Goal: Task Accomplishment & Management: Complete application form

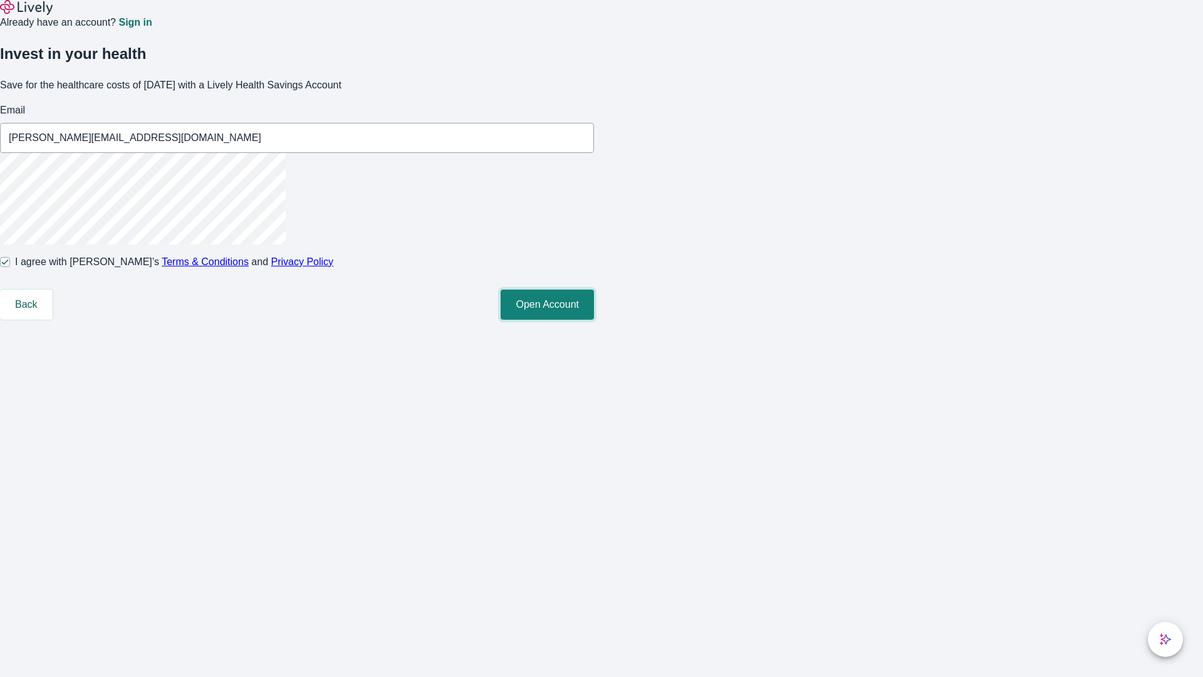
click at [594, 320] on button "Open Account" at bounding box center [547, 304] width 93 height 30
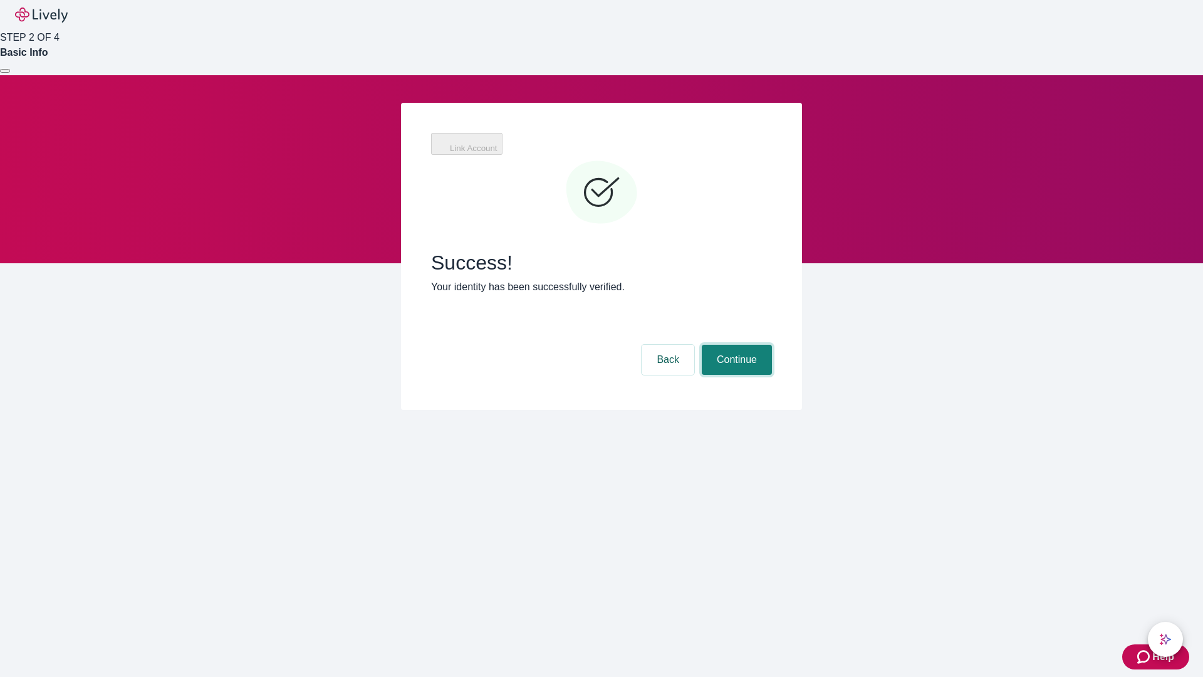
click at [735, 345] on button "Continue" at bounding box center [737, 360] width 70 height 30
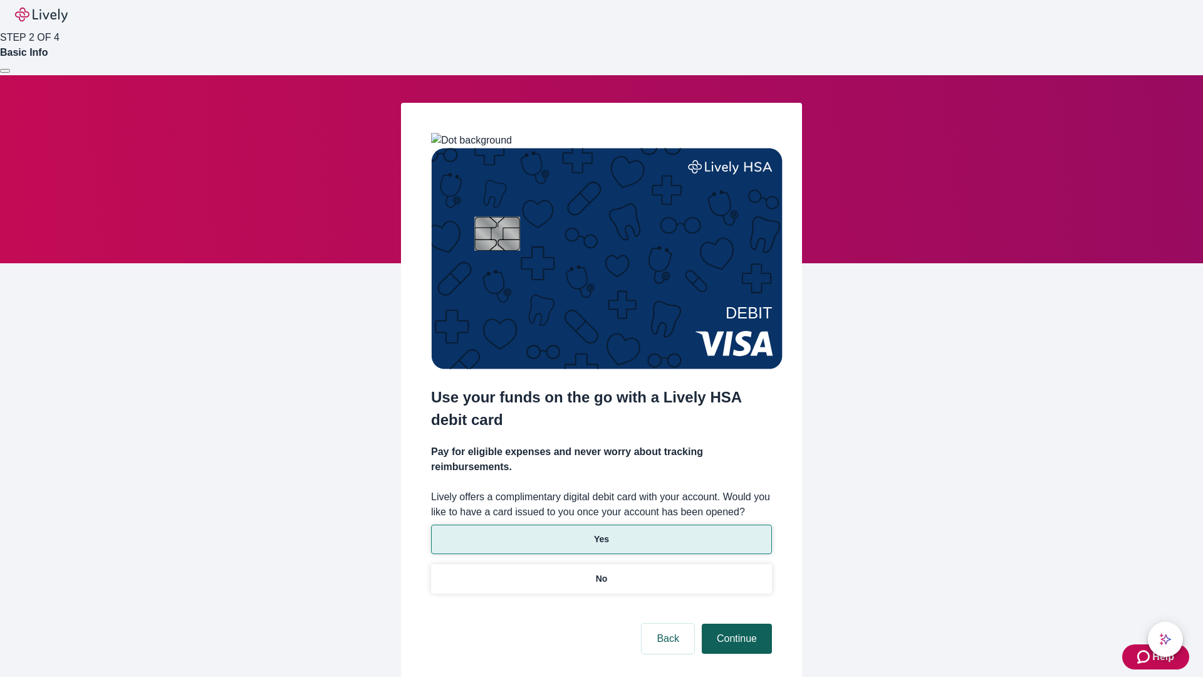
click at [601, 572] on p "No" at bounding box center [602, 578] width 12 height 13
click at [735, 623] on button "Continue" at bounding box center [737, 638] width 70 height 30
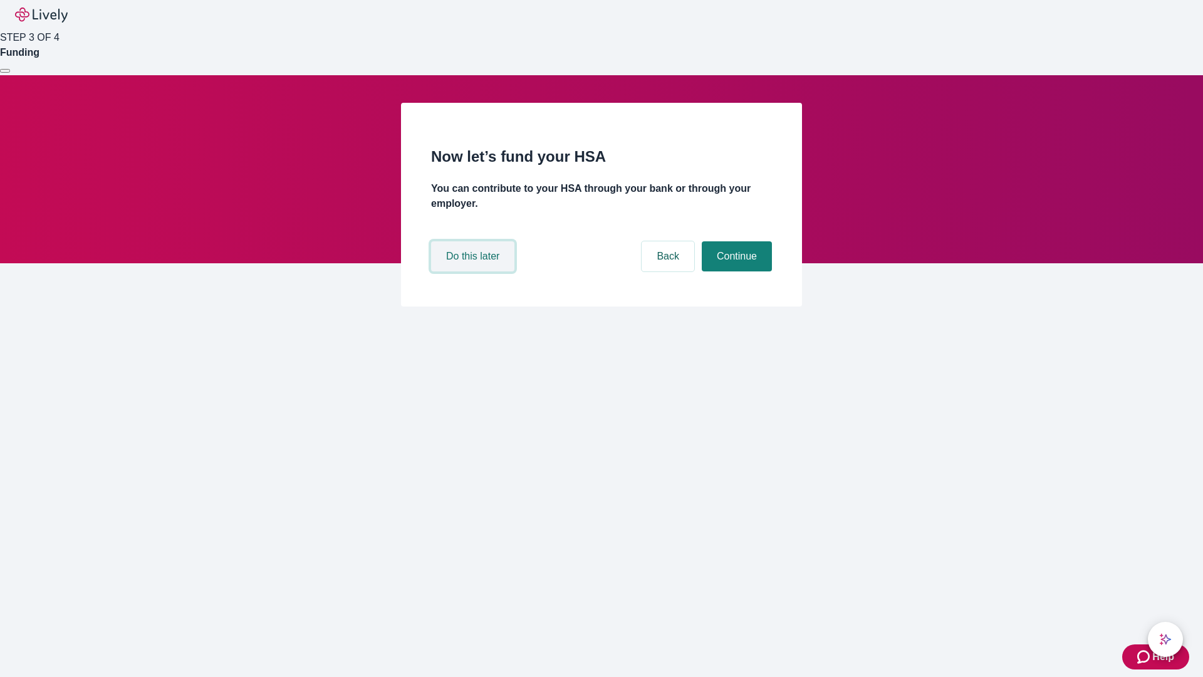
click at [474, 271] on button "Do this later" at bounding box center [472, 256] width 83 height 30
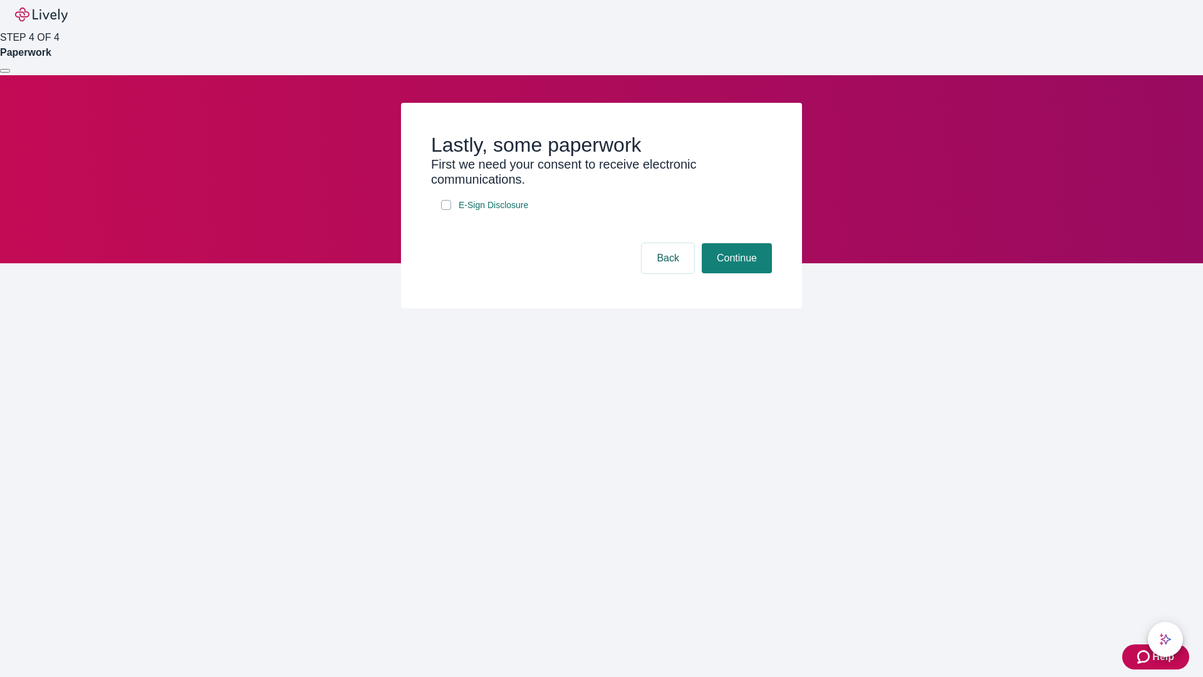
click at [446, 210] on input "E-Sign Disclosure" at bounding box center [446, 205] width 10 height 10
checkbox input "true"
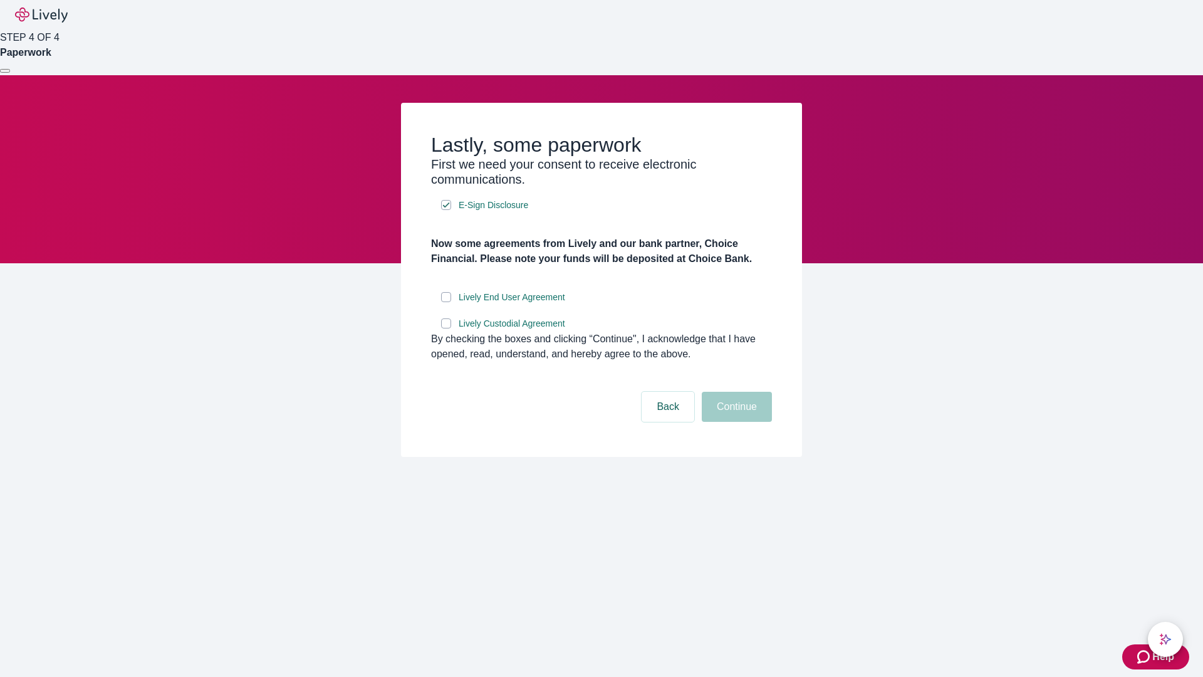
click at [446, 302] on input "Lively End User Agreement" at bounding box center [446, 297] width 10 height 10
checkbox input "true"
click at [446, 328] on input "Lively Custodial Agreement" at bounding box center [446, 323] width 10 height 10
checkbox input "true"
click at [735, 422] on button "Continue" at bounding box center [737, 407] width 70 height 30
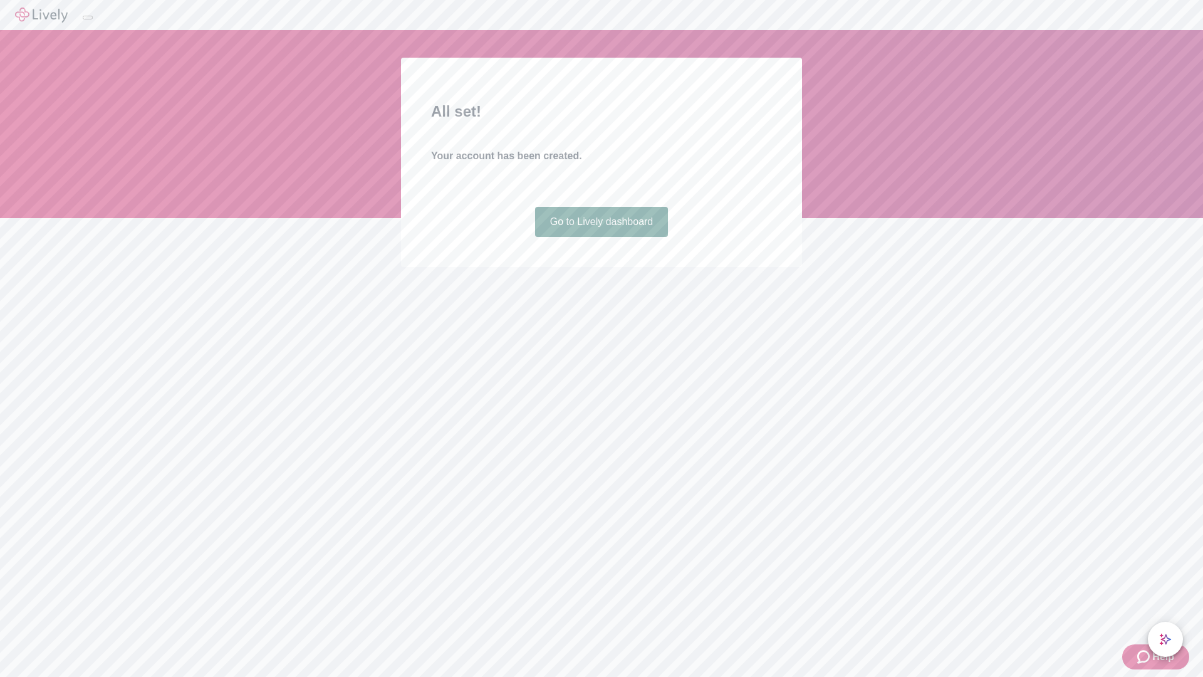
click at [601, 237] on link "Go to Lively dashboard" at bounding box center [601, 222] width 133 height 30
